Goal: Task Accomplishment & Management: Use online tool/utility

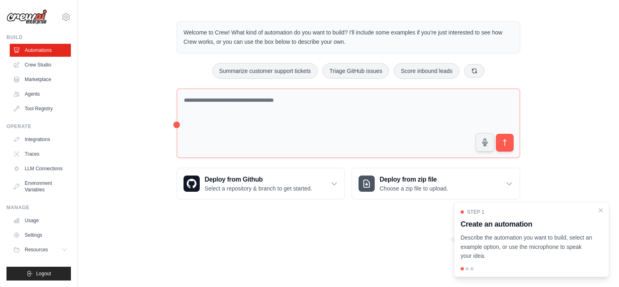
click at [0, 155] on html "[EMAIL_ADDRESS][DOMAIN_NAME] Settings Build Automations Crew Studio" at bounding box center [309, 143] width 619 height 287
click at [141, 128] on div "Welcome to Crew! What kind of automation do you want to build? I'll include som…" at bounding box center [348, 110] width 541 height 204
click at [29, 64] on link "Crew Studio" at bounding box center [41, 64] width 61 height 13
